Goal: Task Accomplishment & Management: Manage account settings

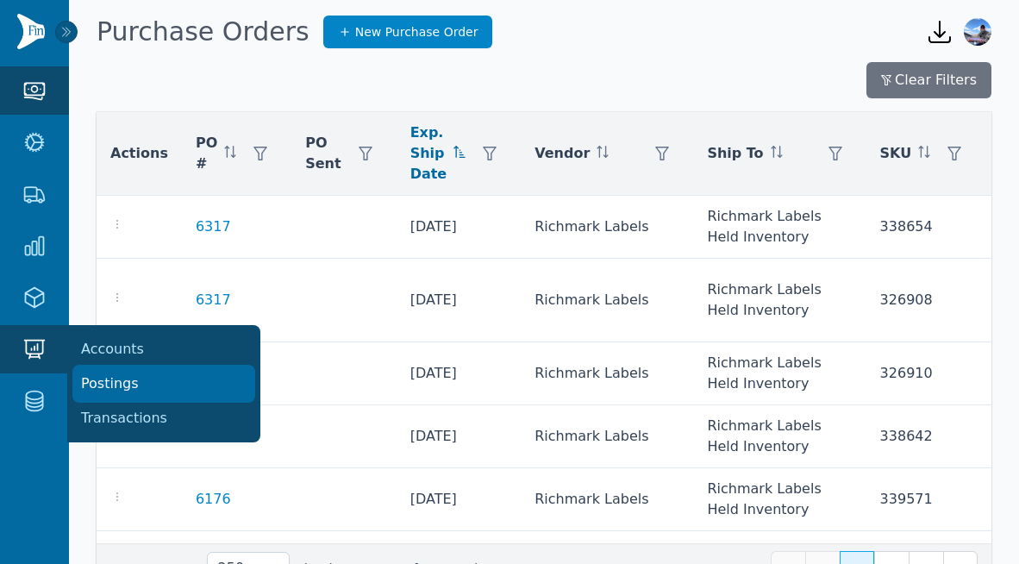
click at [107, 395] on link "Postings" at bounding box center [163, 383] width 179 height 34
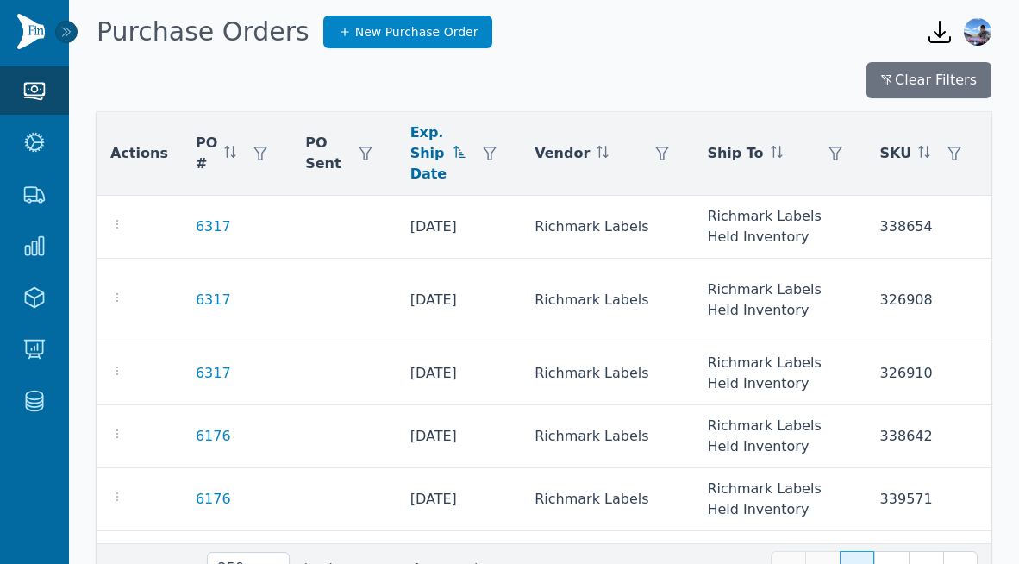
click at [31, 29] on img at bounding box center [31, 31] width 28 height 35
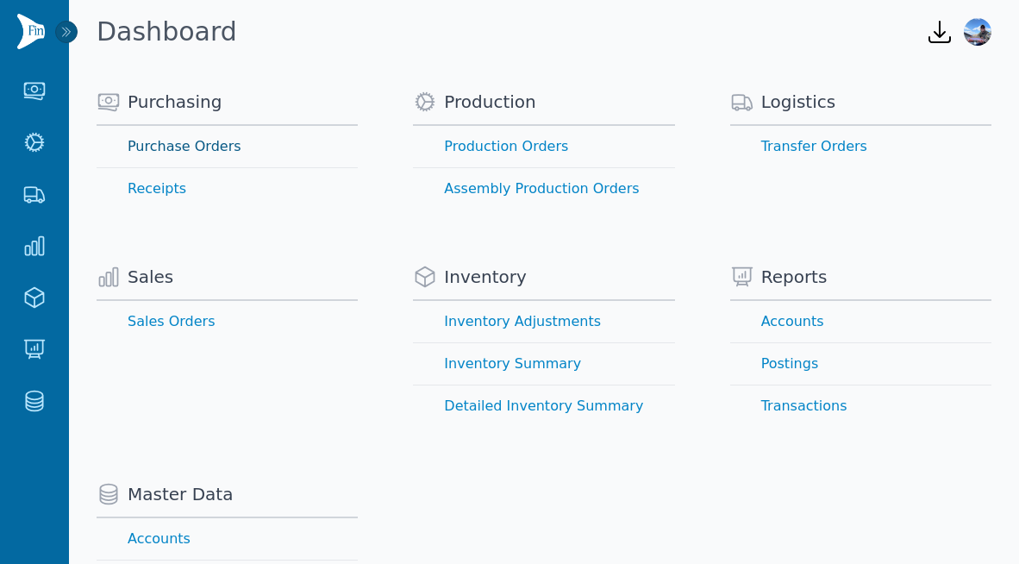
click at [157, 151] on link "Purchase Orders" at bounding box center [227, 146] width 261 height 41
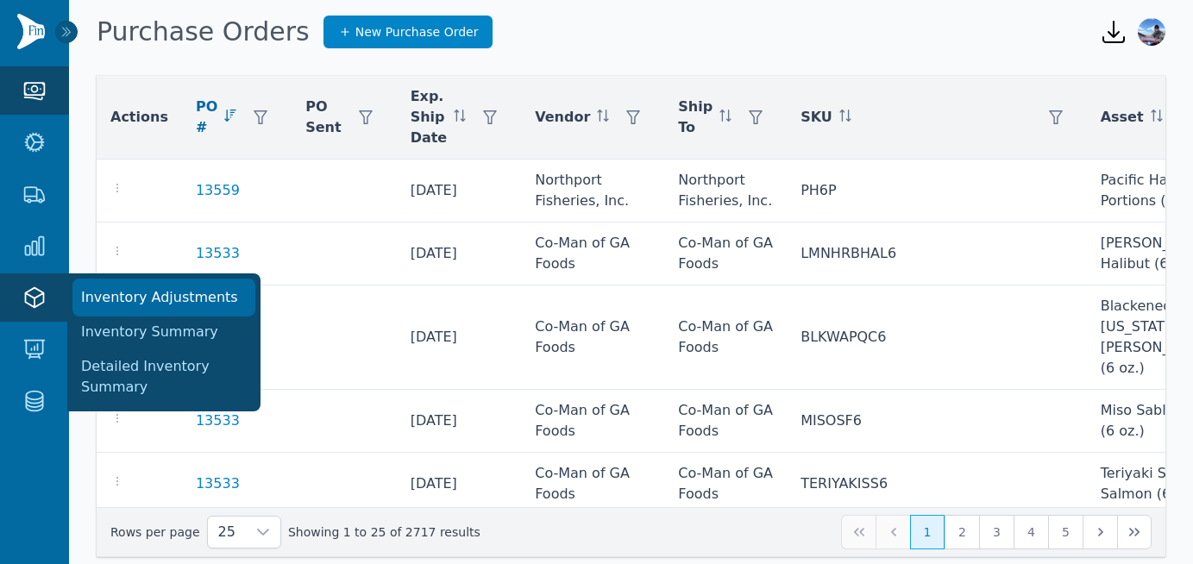
click at [125, 301] on link "Inventory Adjustments" at bounding box center [163, 297] width 179 height 34
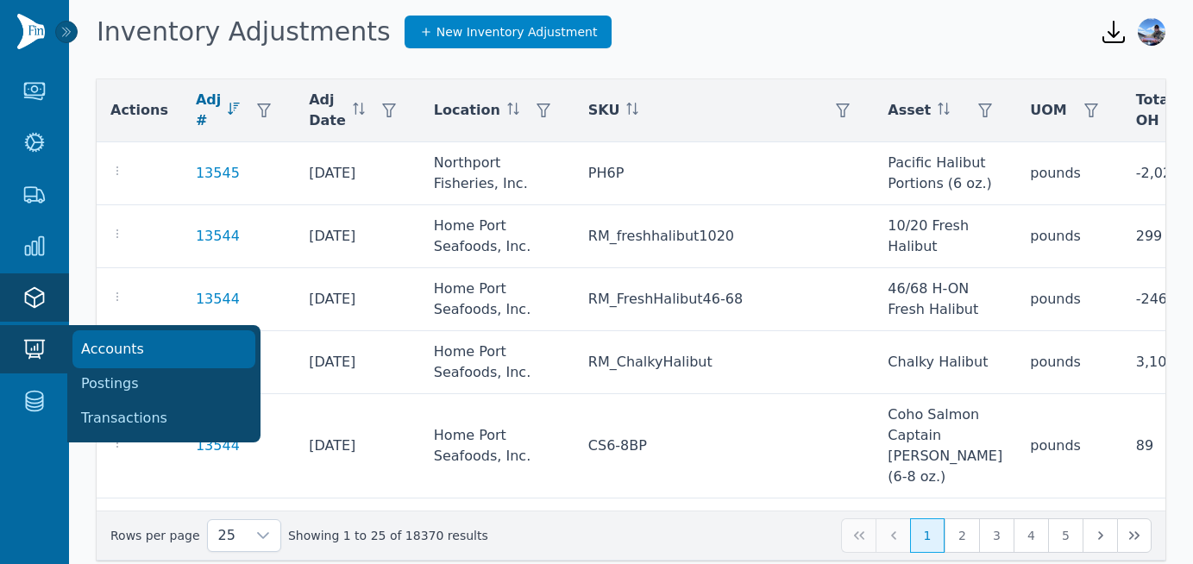
click at [97, 347] on link "Accounts" at bounding box center [163, 349] width 179 height 34
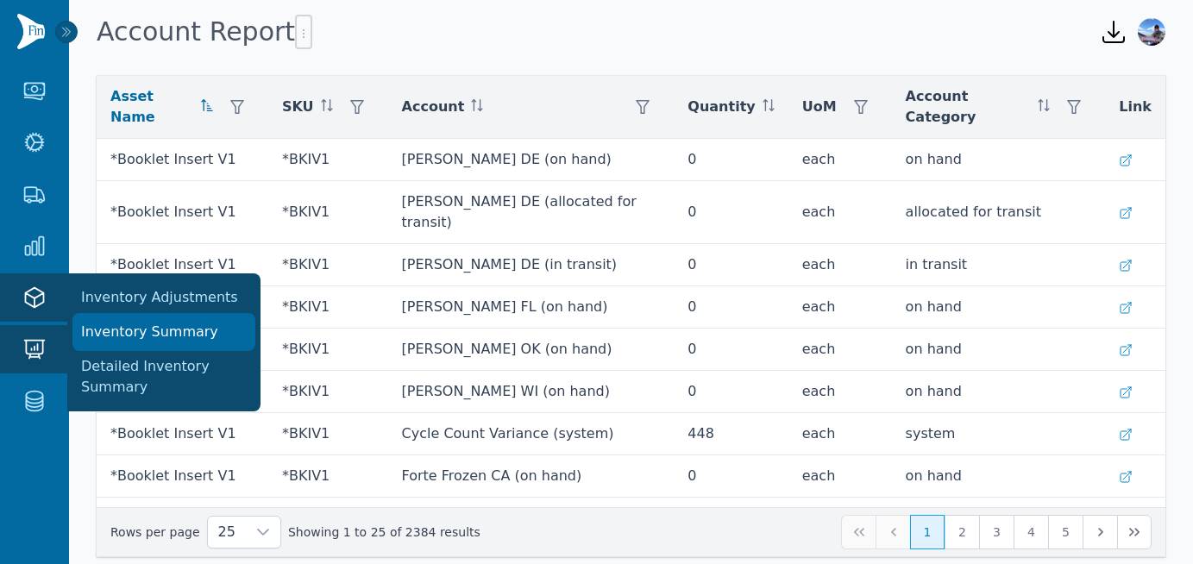
click at [110, 323] on link "Inventory Summary" at bounding box center [163, 332] width 179 height 34
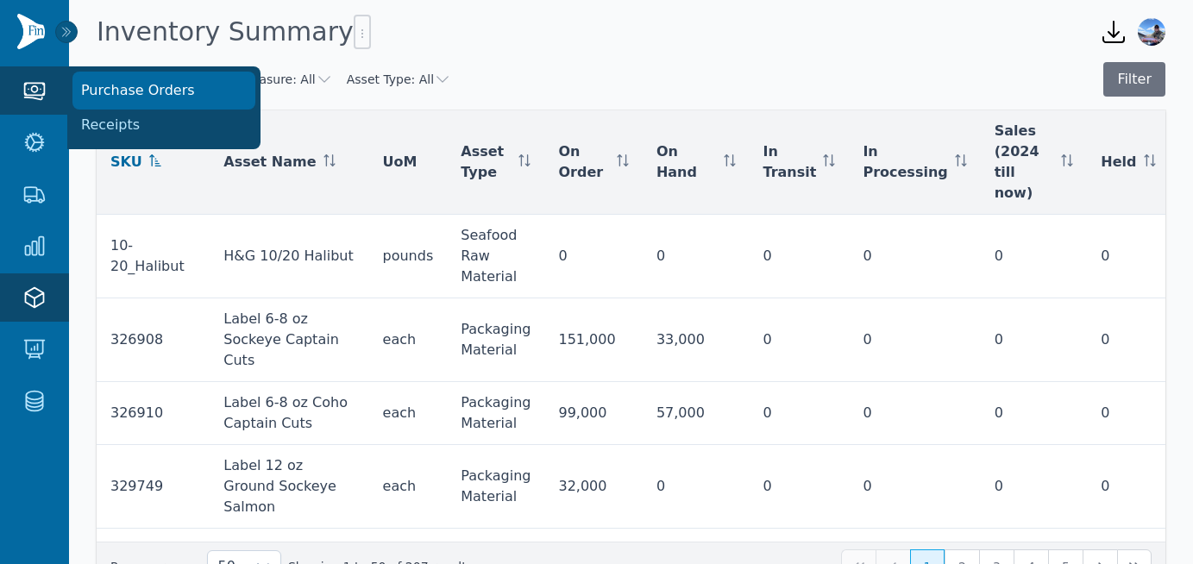
click at [120, 102] on link "Purchase Orders" at bounding box center [163, 90] width 179 height 34
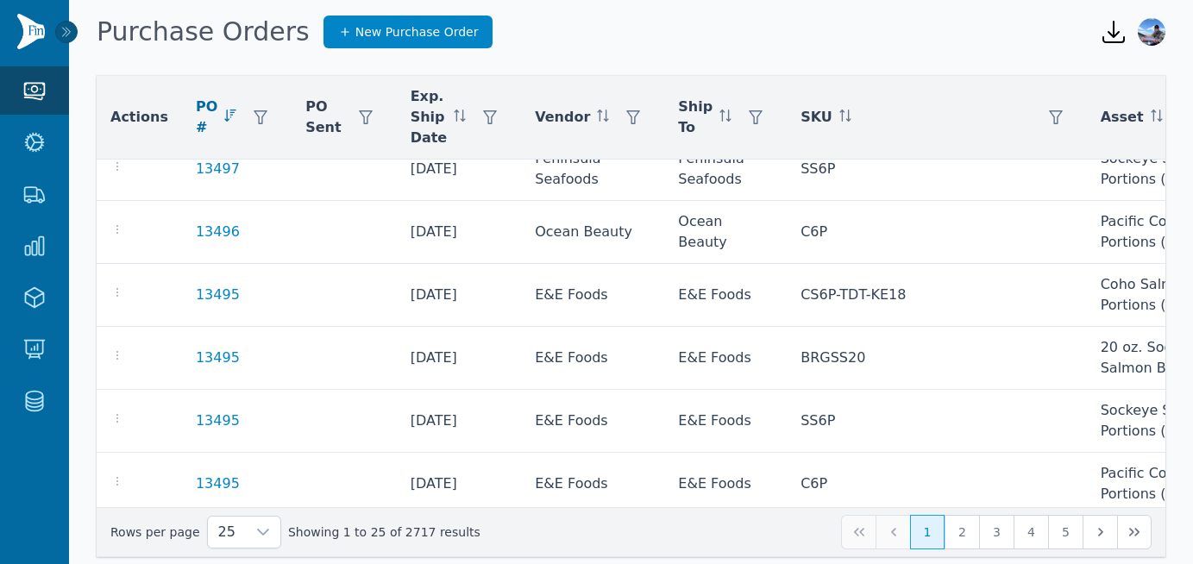
scroll to position [1467, 0]
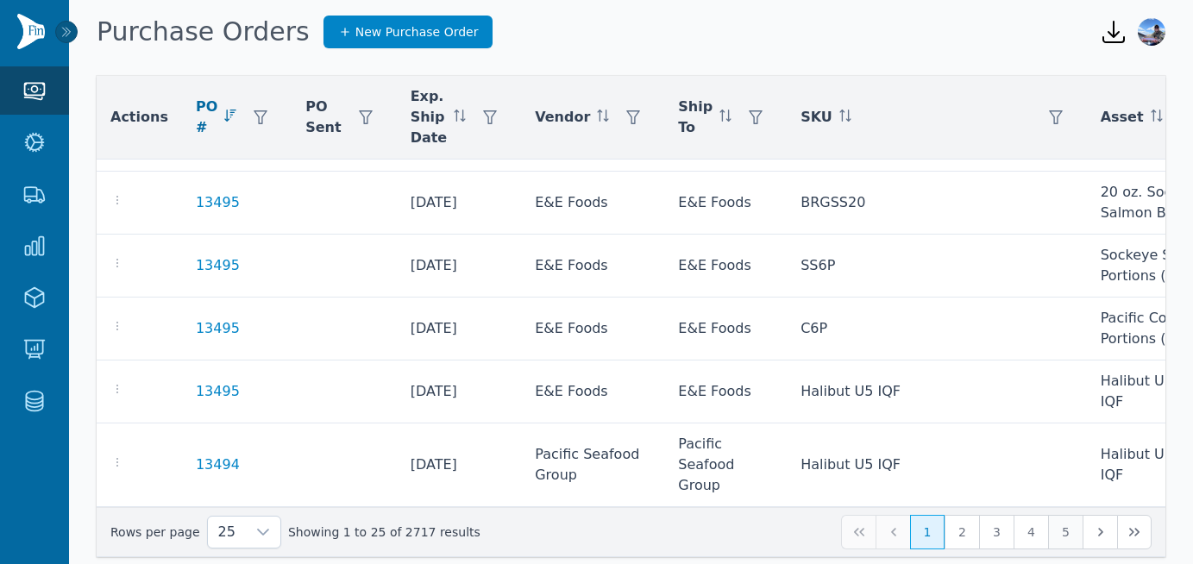
click at [1031, 530] on button "5" at bounding box center [1065, 532] width 34 height 34
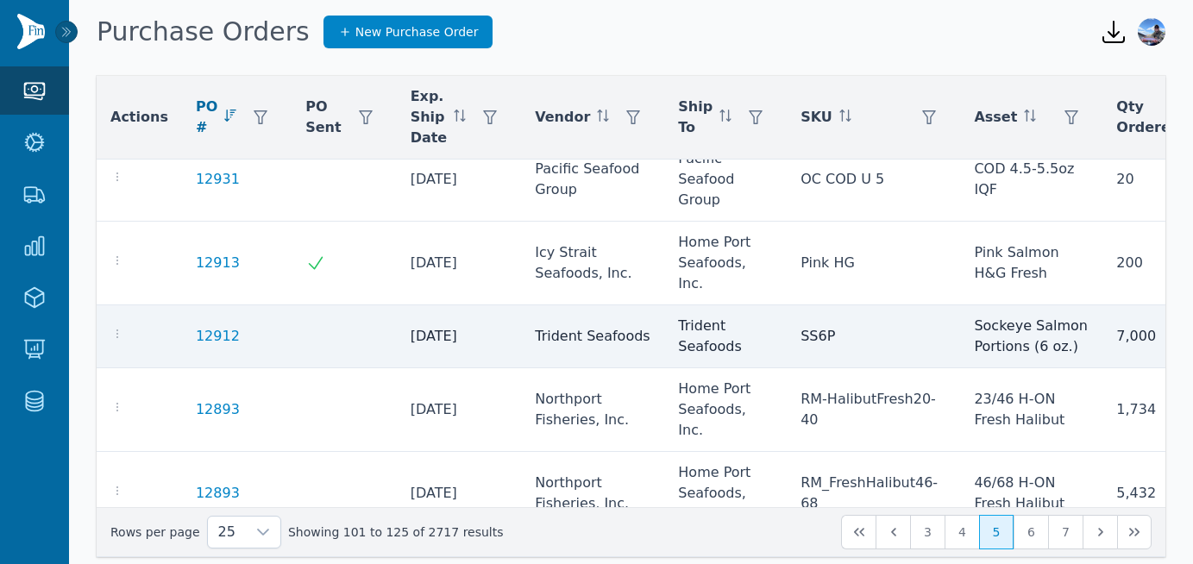
scroll to position [21, 0]
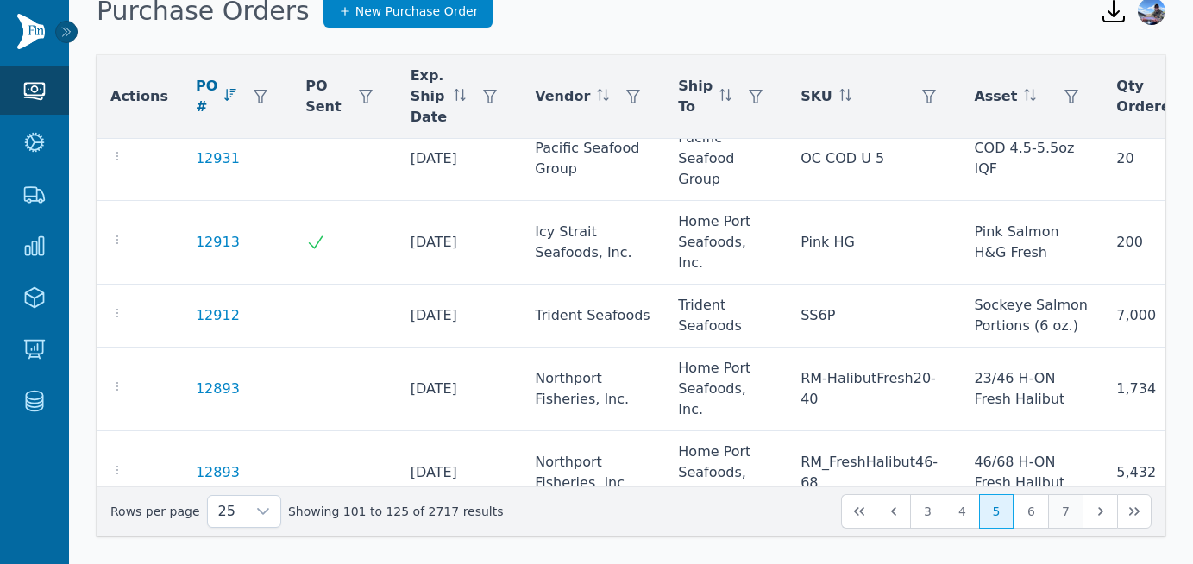
click at [1031, 510] on button "7" at bounding box center [1065, 511] width 34 height 34
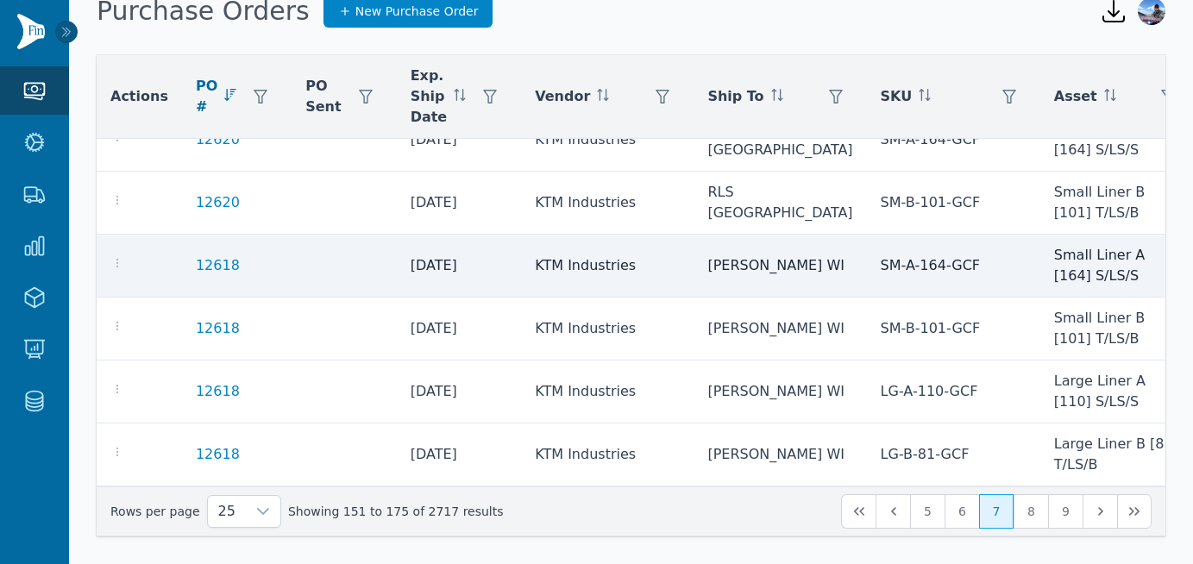
scroll to position [1301, 0]
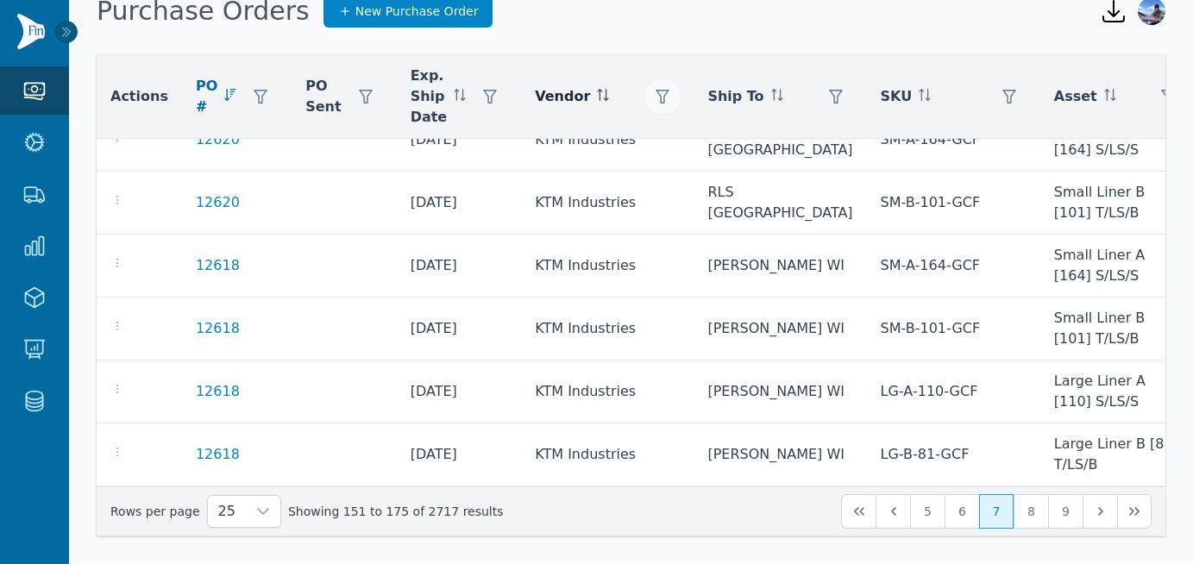
click at [655, 97] on icon "button" at bounding box center [662, 97] width 14 height 14
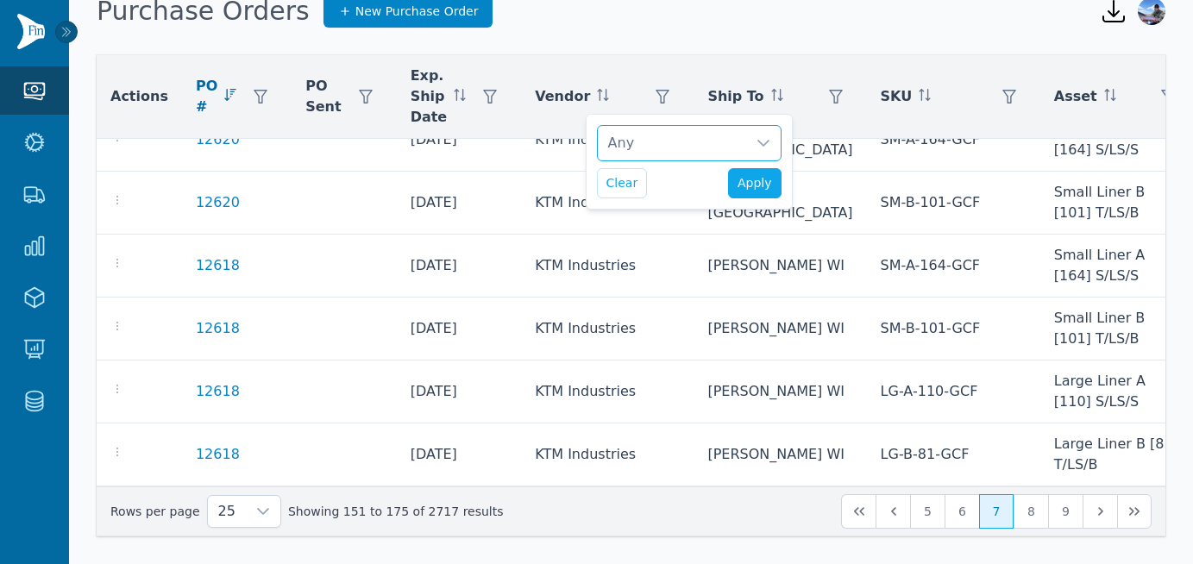
click at [665, 147] on div "Any" at bounding box center [672, 143] width 148 height 34
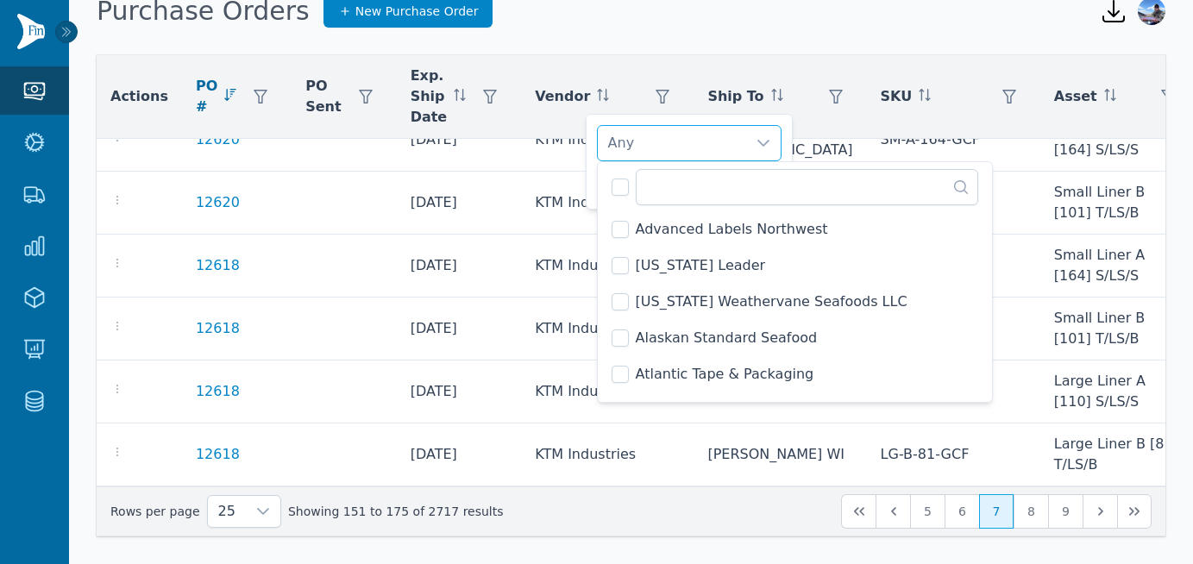
scroll to position [2018, 0]
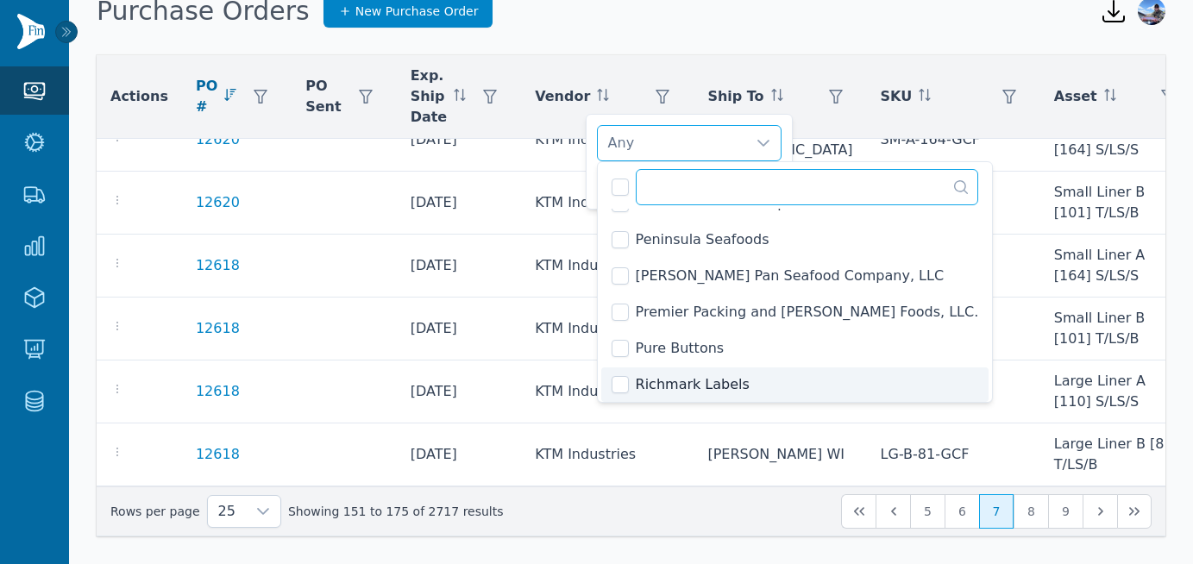
click at [666, 181] on input "text" at bounding box center [807, 187] width 343 height 36
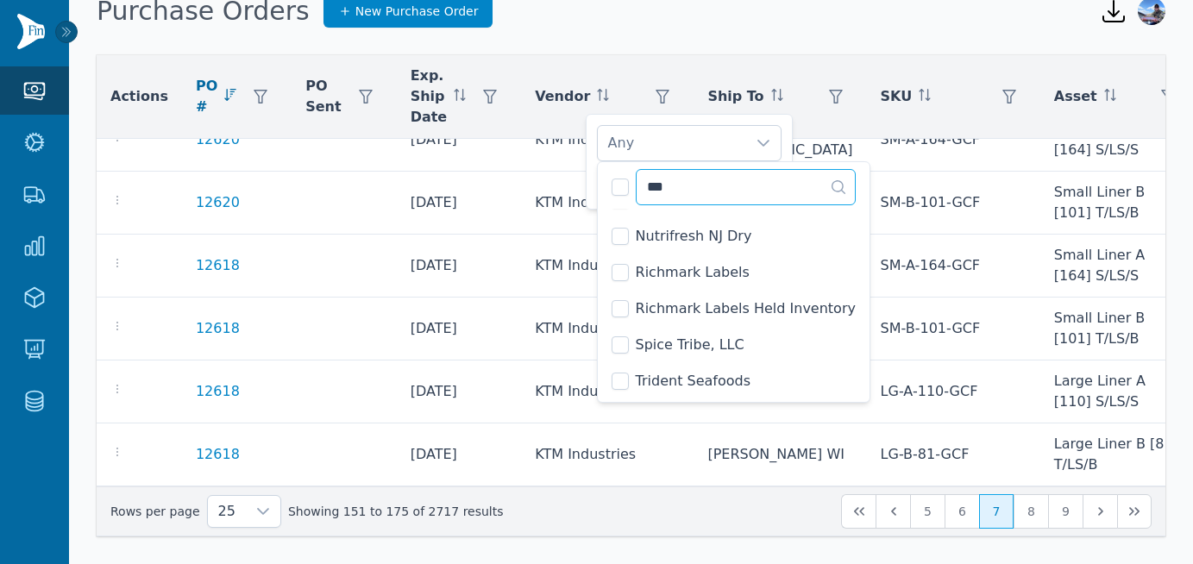
scroll to position [0, 0]
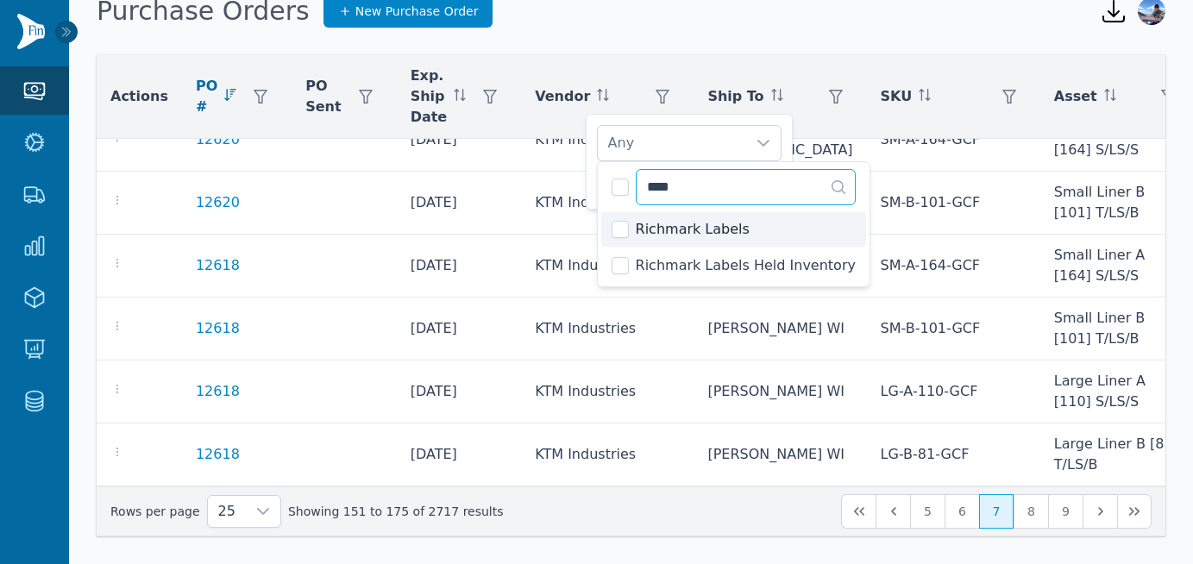
type input "****"
click at [629, 233] on li "Richmark Labels" at bounding box center [733, 229] width 265 height 34
click at [623, 217] on li "Richmark Labels" at bounding box center [733, 229] width 265 height 34
click at [816, 199] on input "****" at bounding box center [746, 187] width 220 height 36
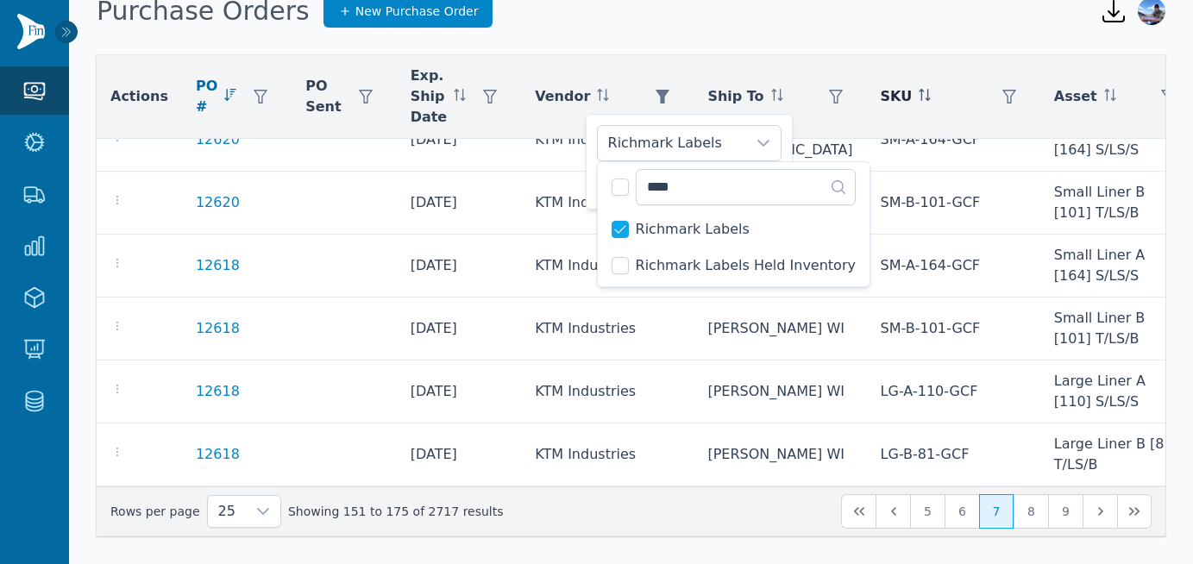
click at [867, 122] on th "SKU" at bounding box center [953, 97] width 173 height 84
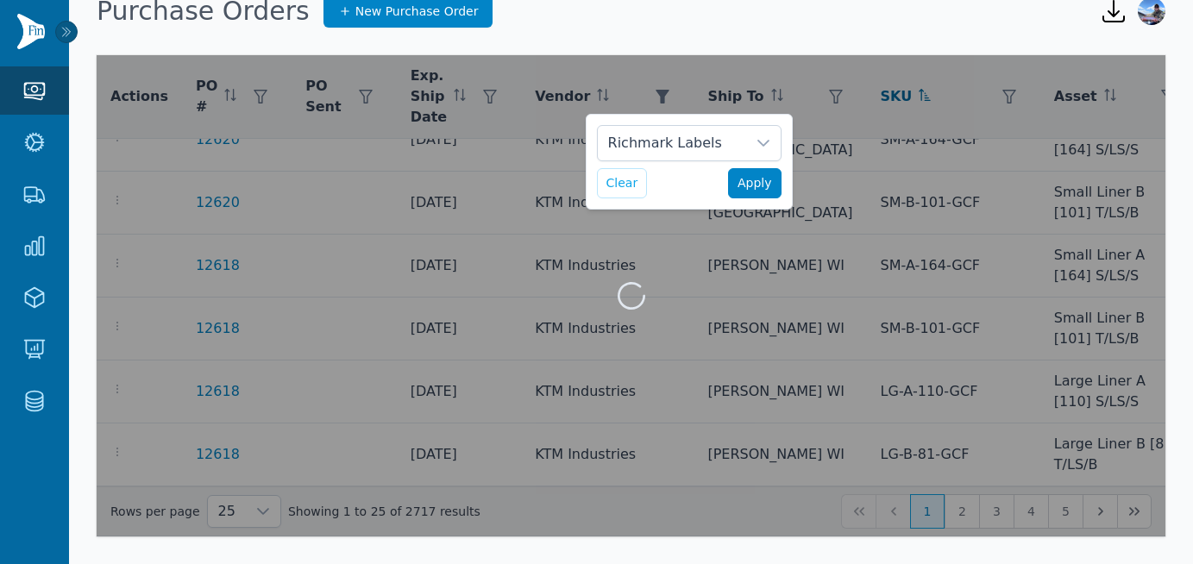
click at [751, 191] on span "Apply" at bounding box center [754, 183] width 34 height 18
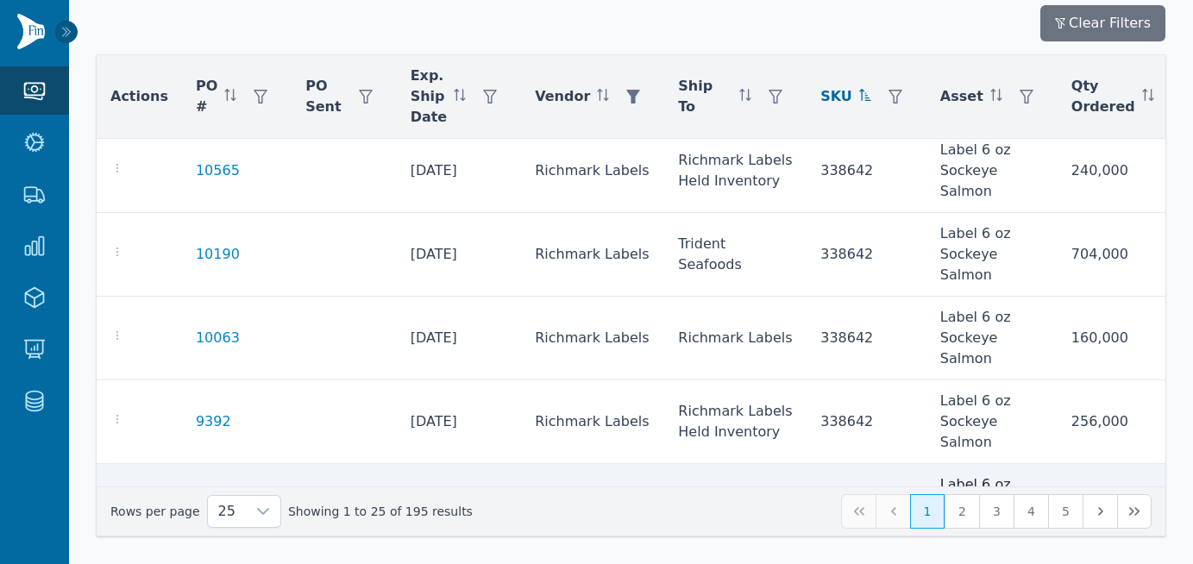
scroll to position [1736, 0]
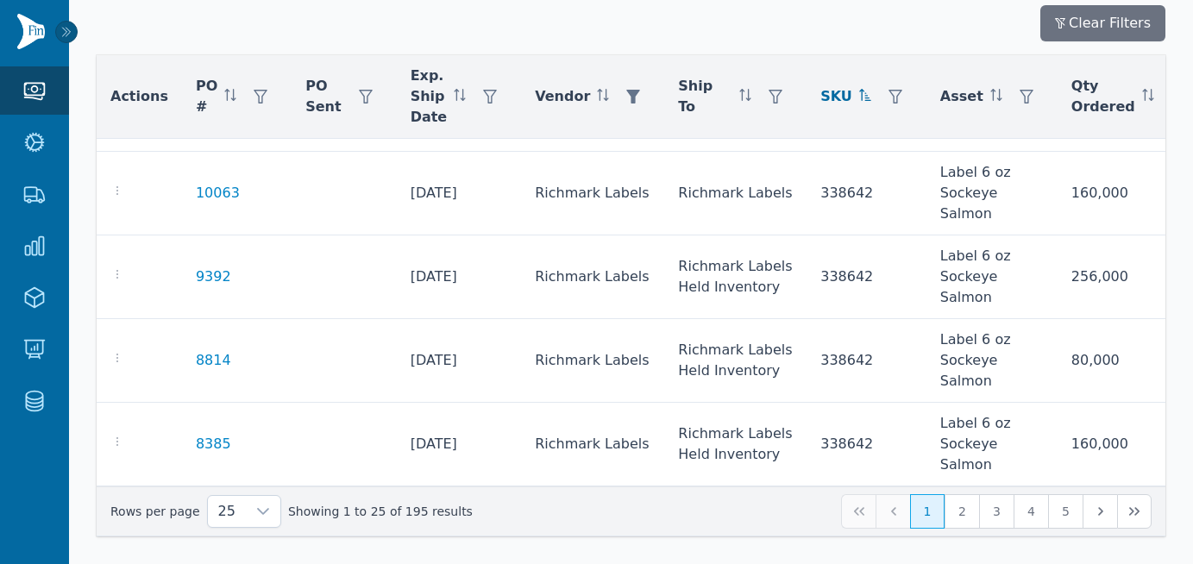
drag, startPoint x: 380, startPoint y: 504, endPoint x: 414, endPoint y: 504, distance: 33.6
click at [414, 504] on span "Showing 1 to 25 of 195 results" at bounding box center [380, 511] width 185 height 17
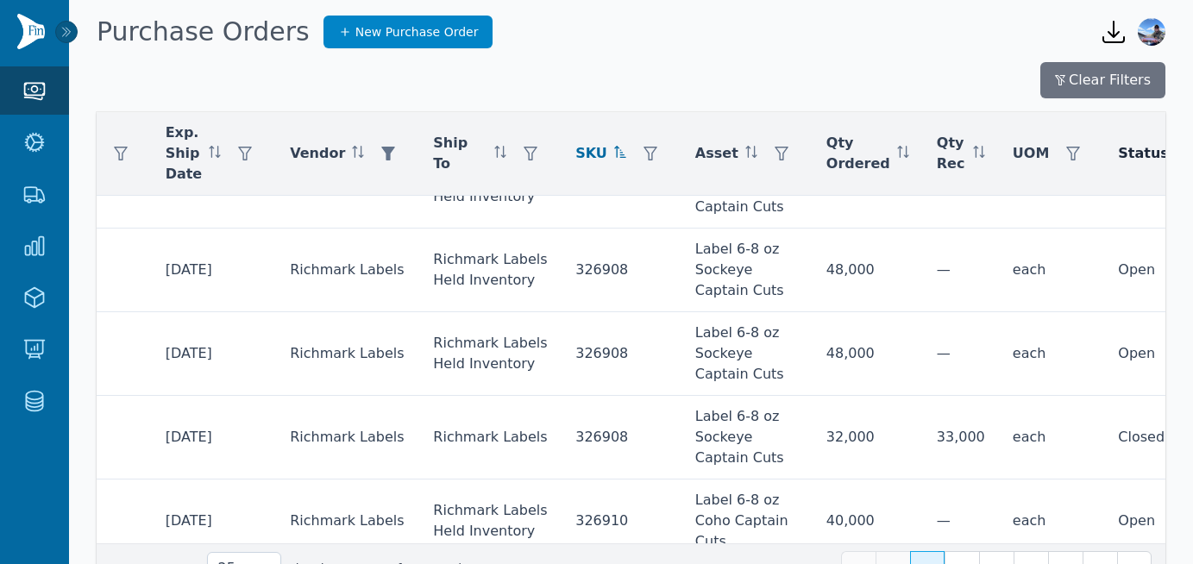
scroll to position [50, 245]
click at [1031, 153] on icon "button" at bounding box center [1212, 154] width 14 height 14
click at [1031, 196] on div "Any" at bounding box center [1017, 200] width 148 height 34
click at [974, 291] on li "Open" at bounding box center [1061, 286] width 229 height 34
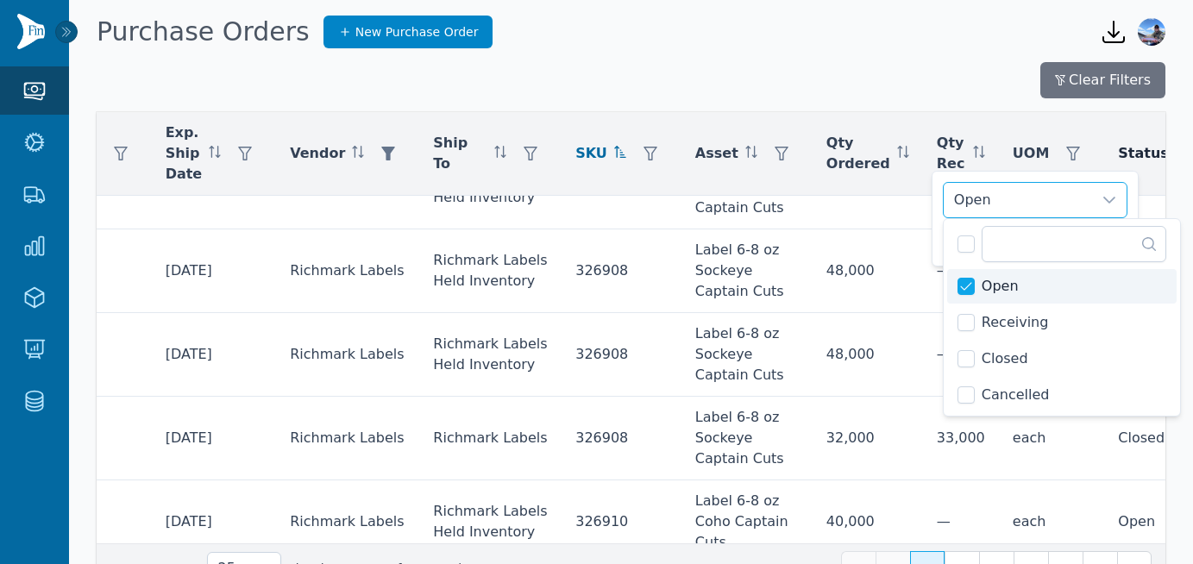
click at [1031, 191] on th "Status" at bounding box center [1173, 154] width 139 height 84
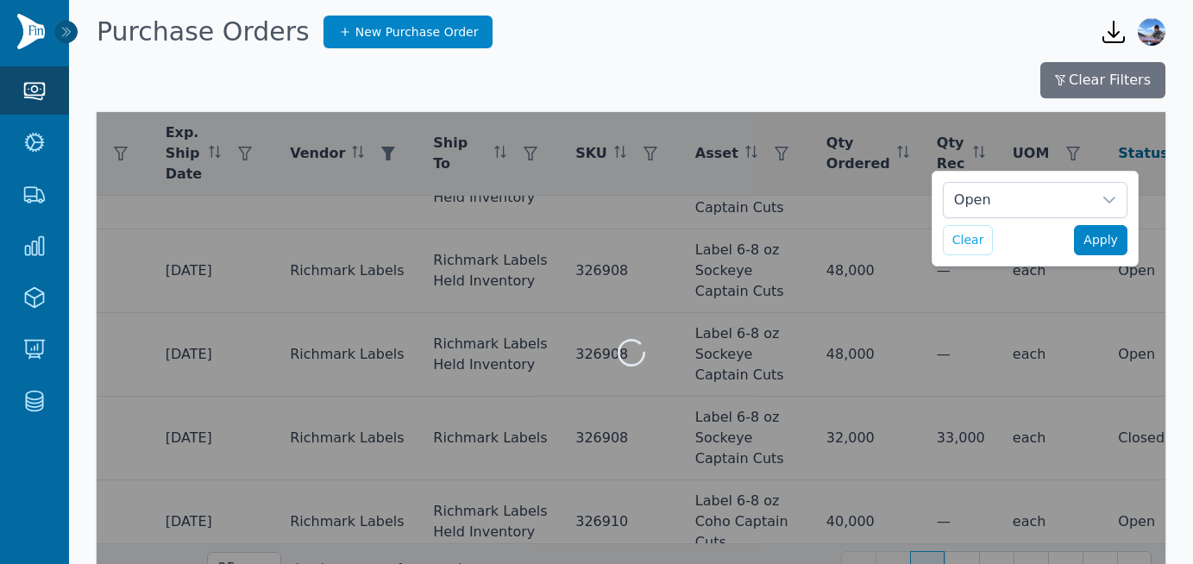
click at [1031, 241] on span "Apply" at bounding box center [1100, 240] width 34 height 18
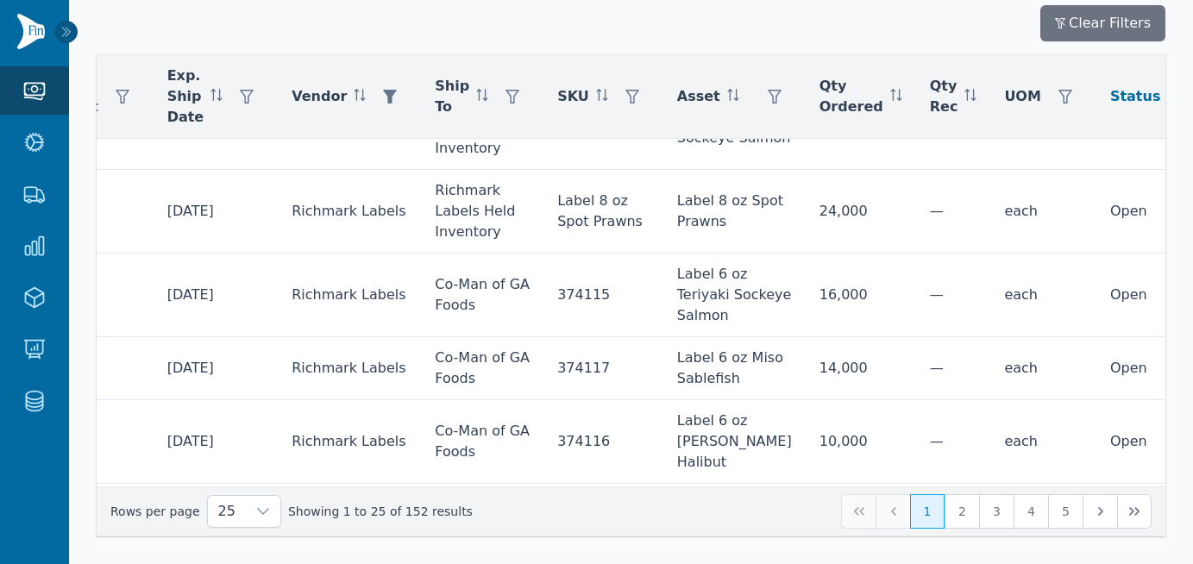
scroll to position [1777, 243]
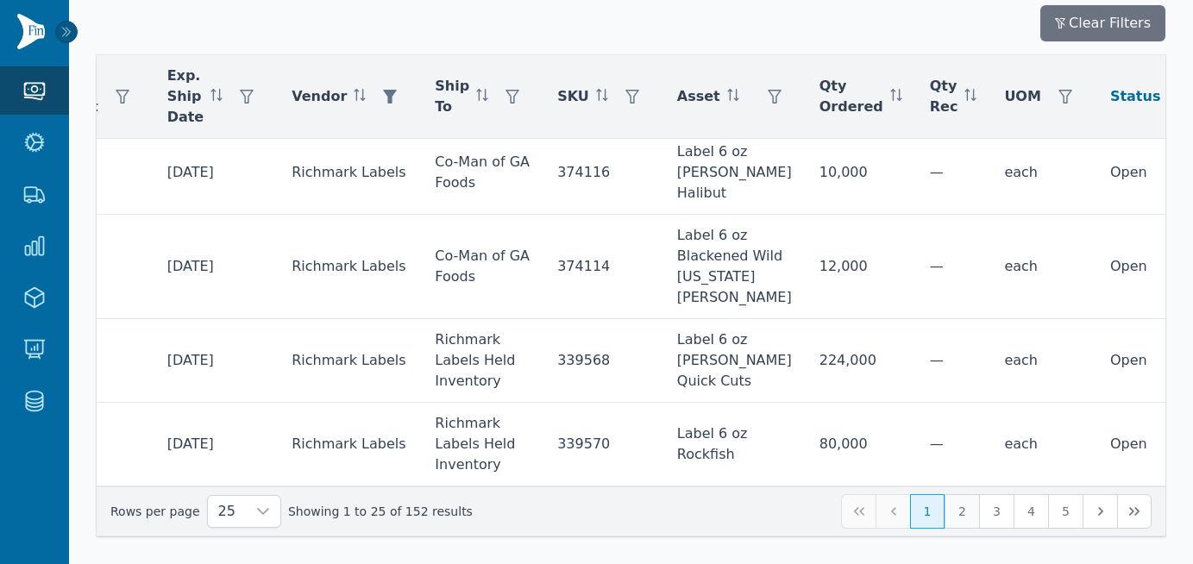
click at [960, 517] on button "2" at bounding box center [961, 511] width 34 height 34
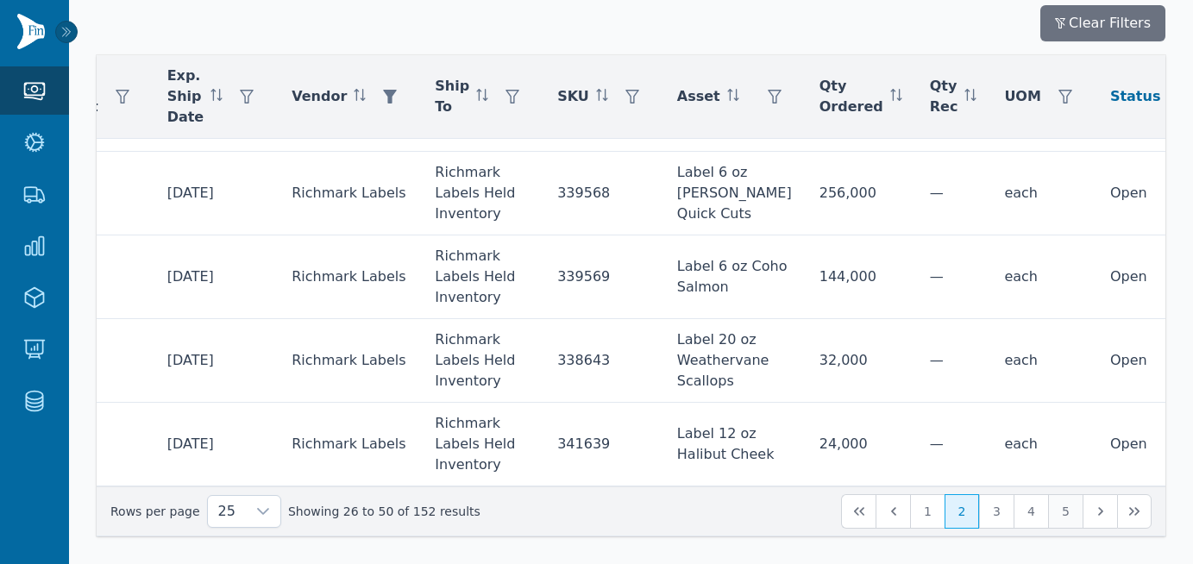
click at [1031, 507] on button "5" at bounding box center [1065, 511] width 34 height 34
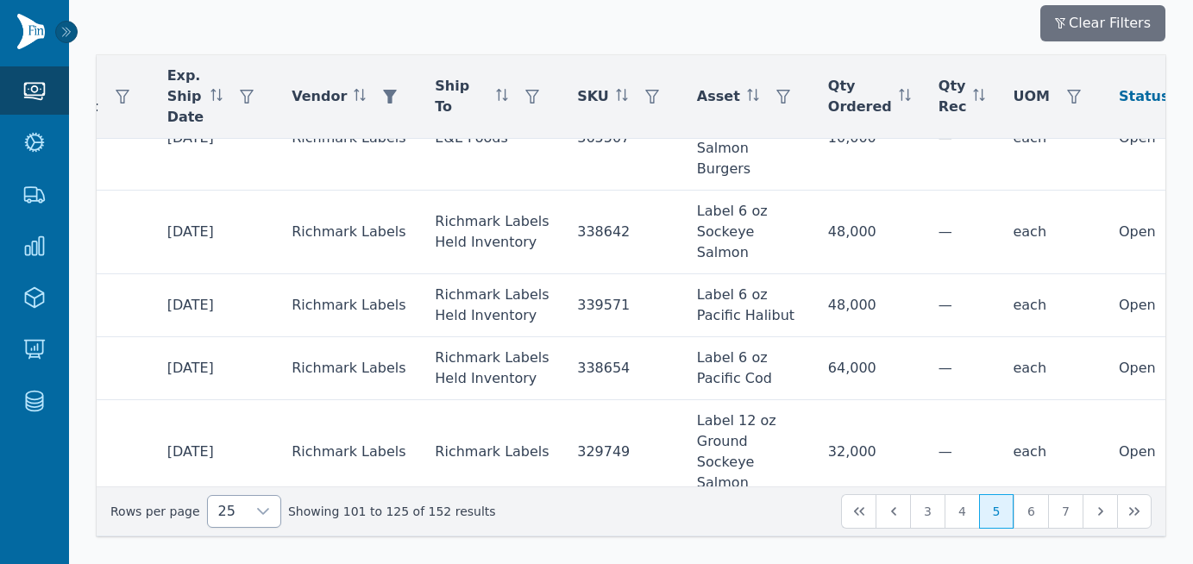
click at [259, 507] on icon at bounding box center [263, 511] width 14 height 14
click at [253, 473] on li "250" at bounding box center [236, 471] width 65 height 34
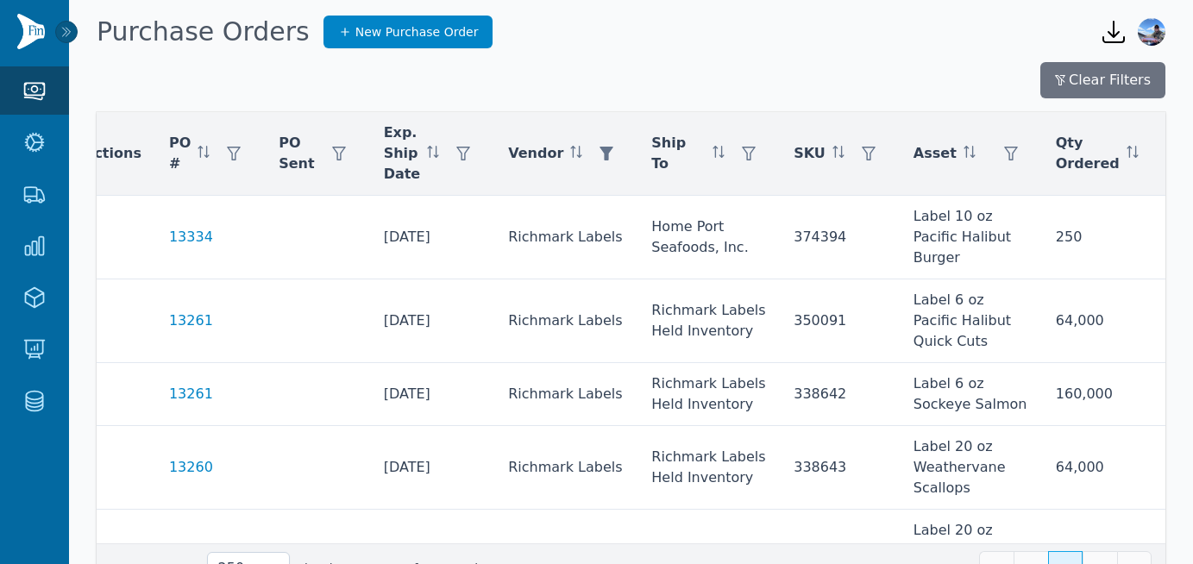
scroll to position [0, 22]
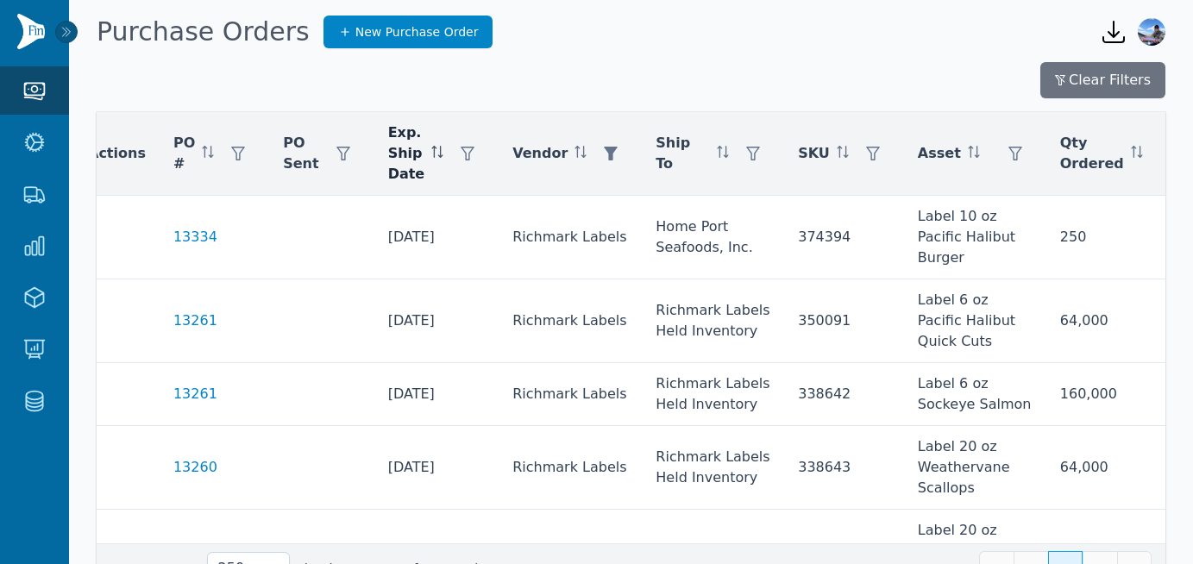
click at [394, 148] on span "Exp. Ship Date" at bounding box center [406, 153] width 37 height 62
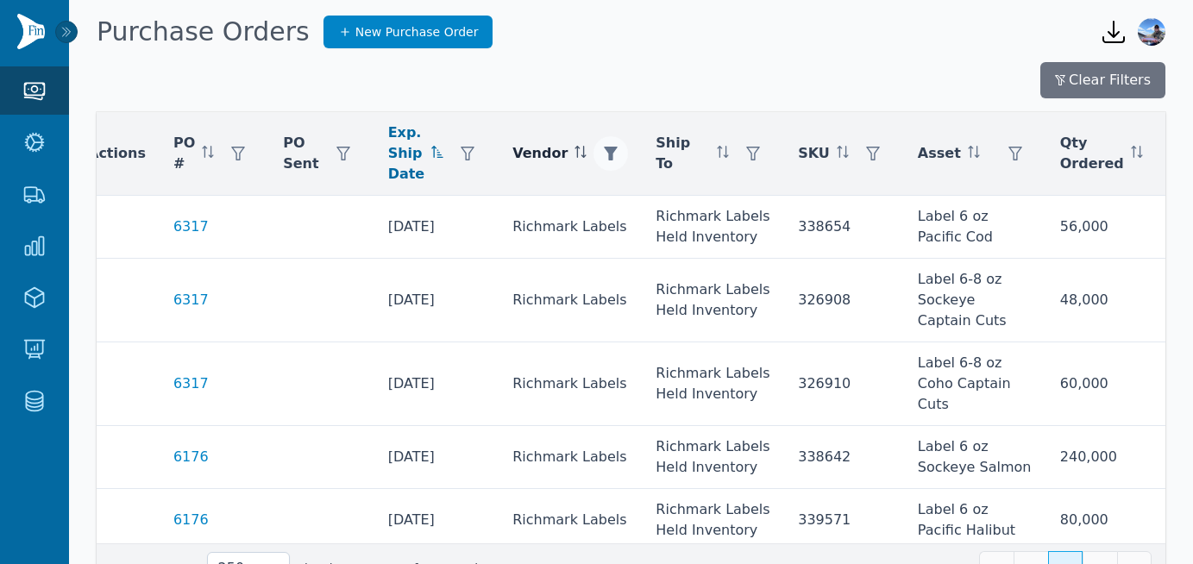
click at [604, 151] on icon "button" at bounding box center [611, 154] width 14 height 14
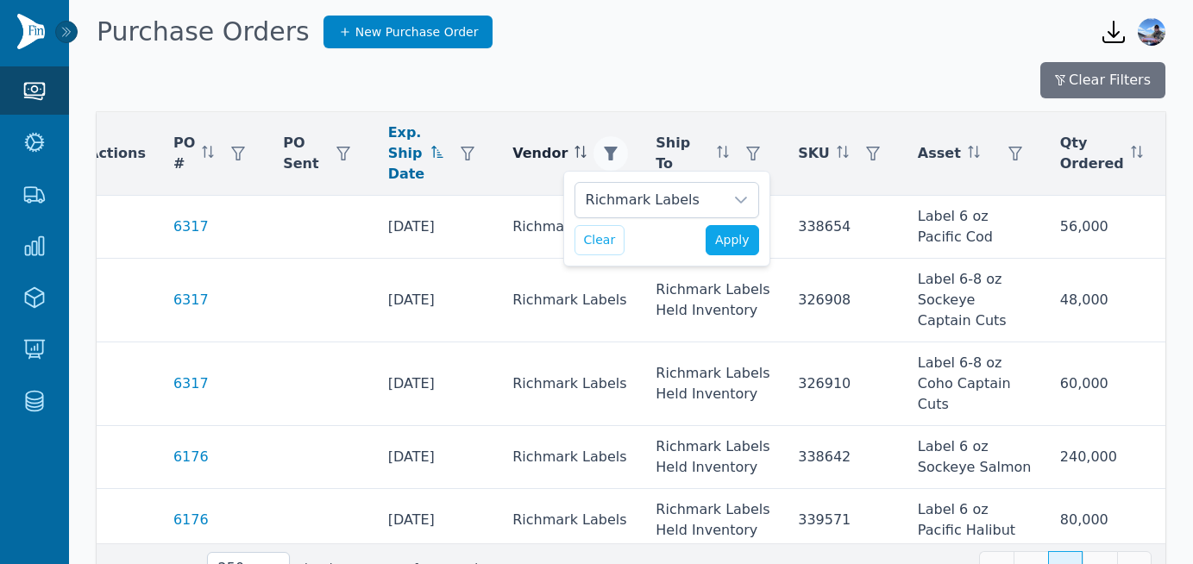
scroll to position [17, 11]
click at [749, 194] on div at bounding box center [740, 200] width 34 height 34
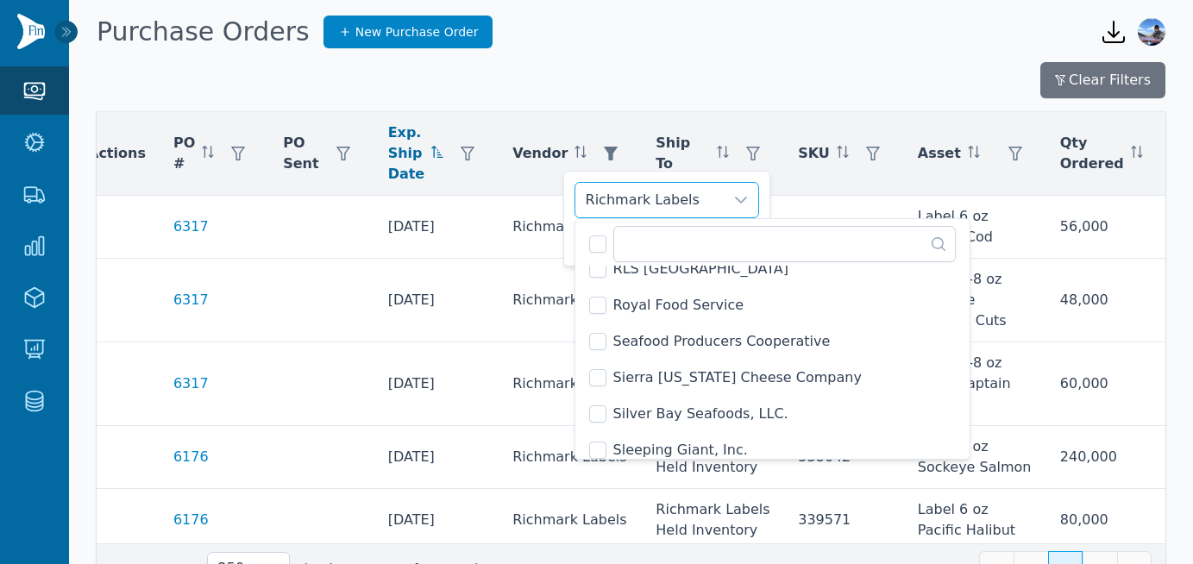
scroll to position [2249, 0]
